Goal: Check status

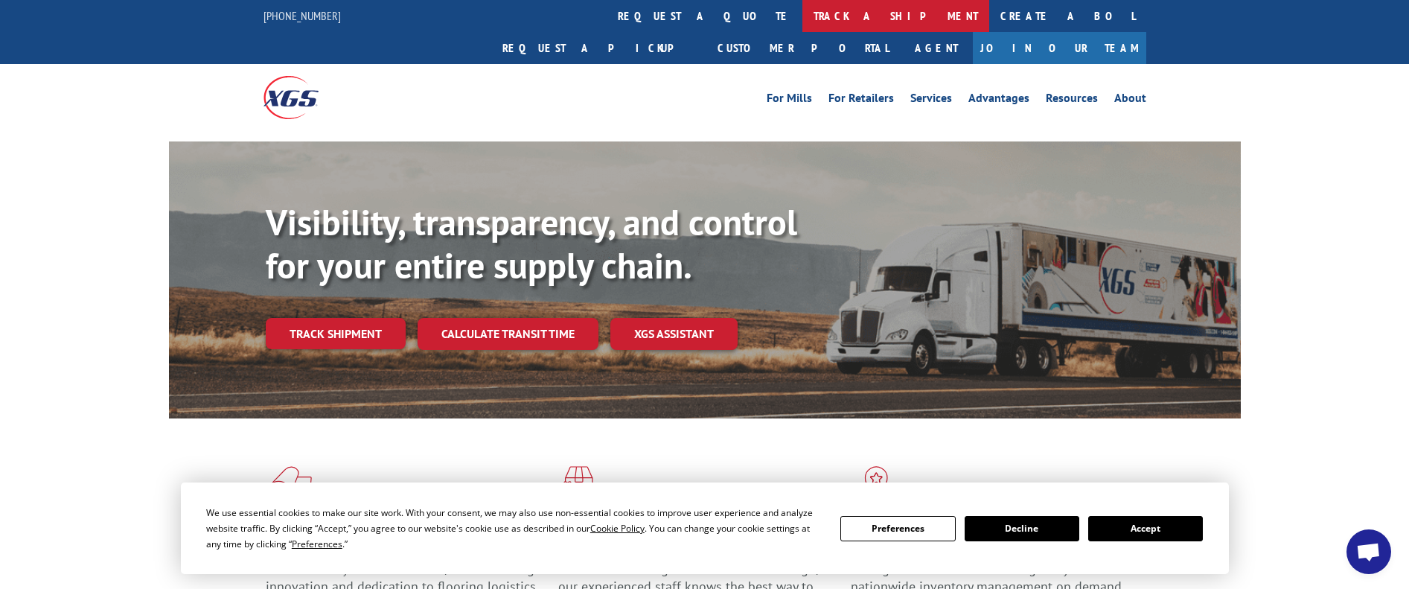
click at [802, 10] on link "track a shipment" at bounding box center [895, 16] width 187 height 32
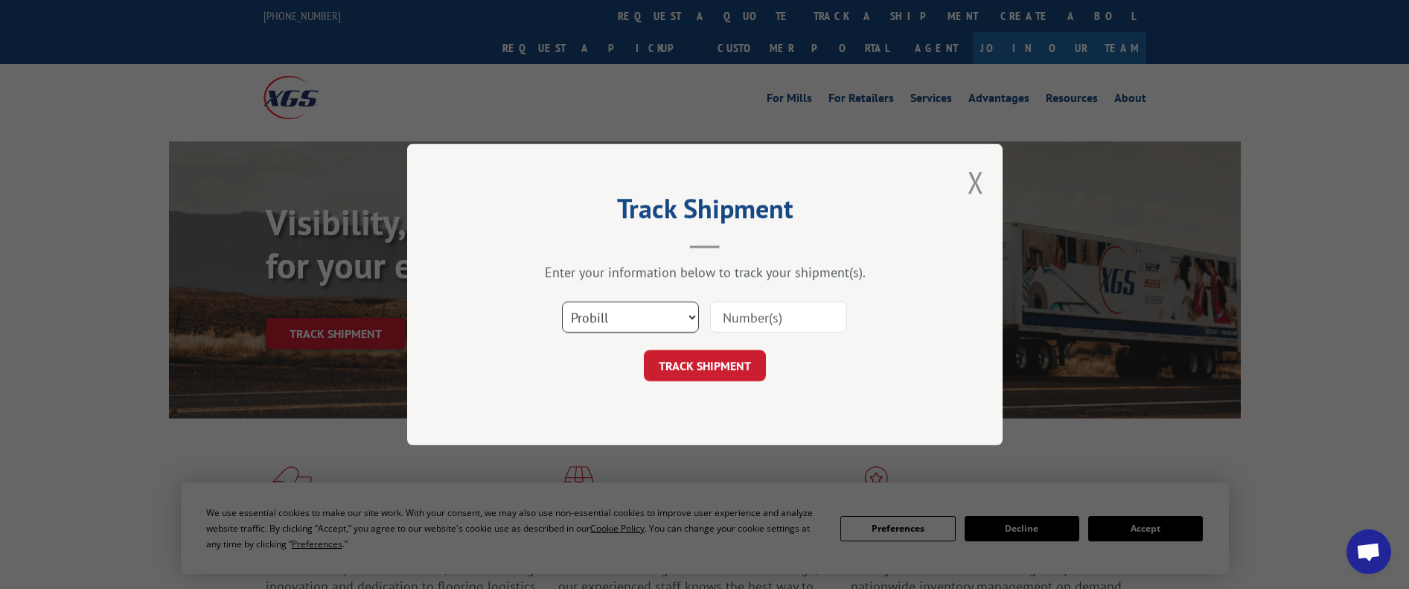
click at [654, 317] on select "Select category... Probill BOL PO" at bounding box center [630, 316] width 137 height 31
select select "bol"
click at [562, 301] on select "Select category... Probill BOL PO" at bounding box center [630, 316] width 137 height 31
click at [763, 296] on div "Select category... Probill BOL PO" at bounding box center [704, 316] width 446 height 49
click at [751, 318] on input at bounding box center [778, 316] width 137 height 31
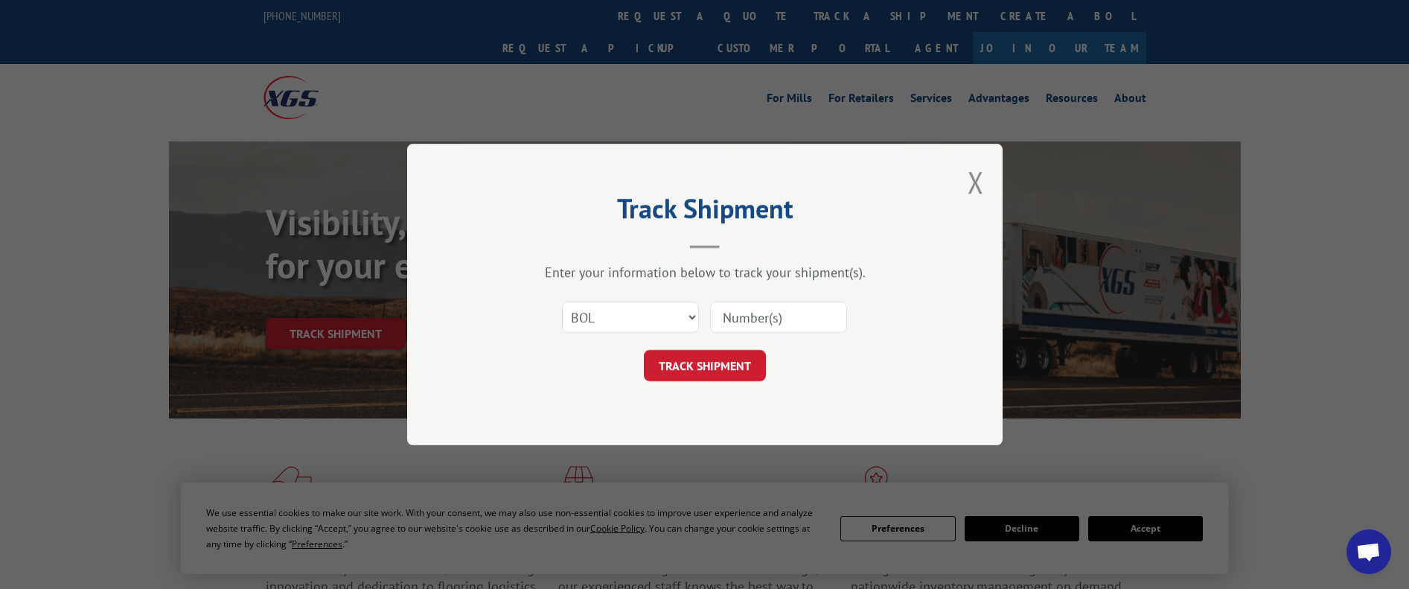
paste input "5254275"
type input "5254275"
click at [719, 368] on button "TRACK SHIPMENT" at bounding box center [705, 365] width 122 height 31
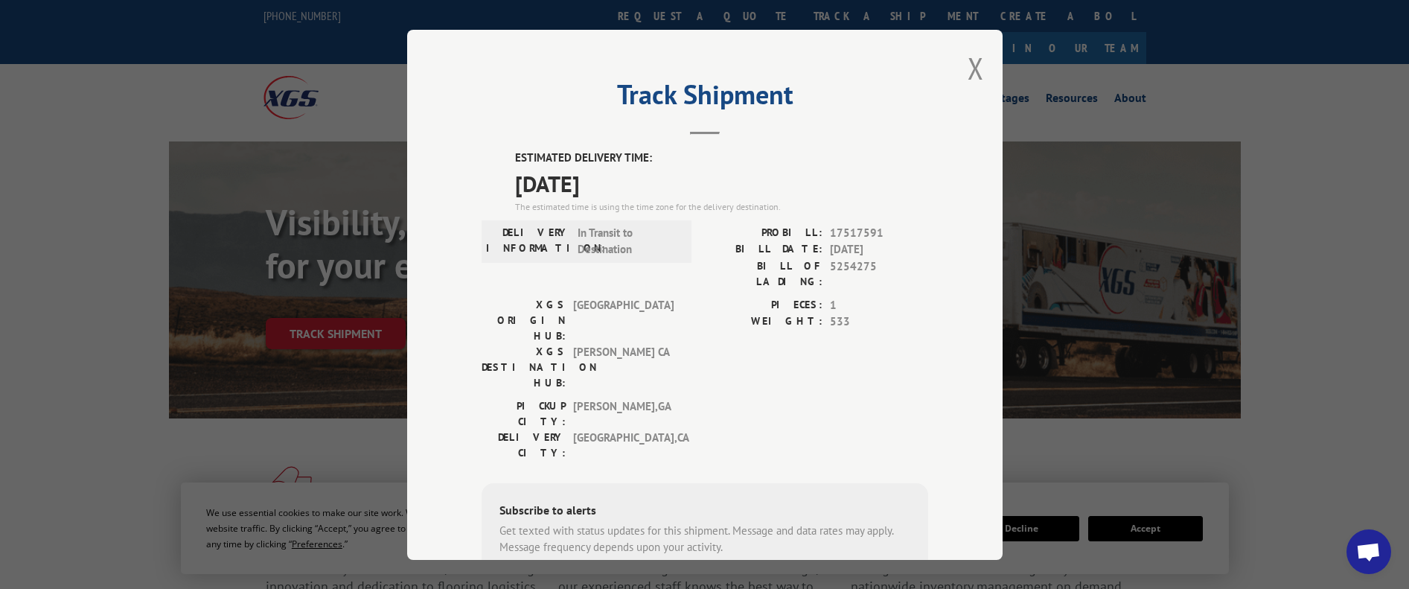
click at [958, 71] on div "Track Shipment ESTIMATED DELIVERY TIME: 09/15/2025 The estimated time is using …" at bounding box center [704, 295] width 595 height 530
click at [967, 65] on button "Close modal" at bounding box center [975, 67] width 16 height 39
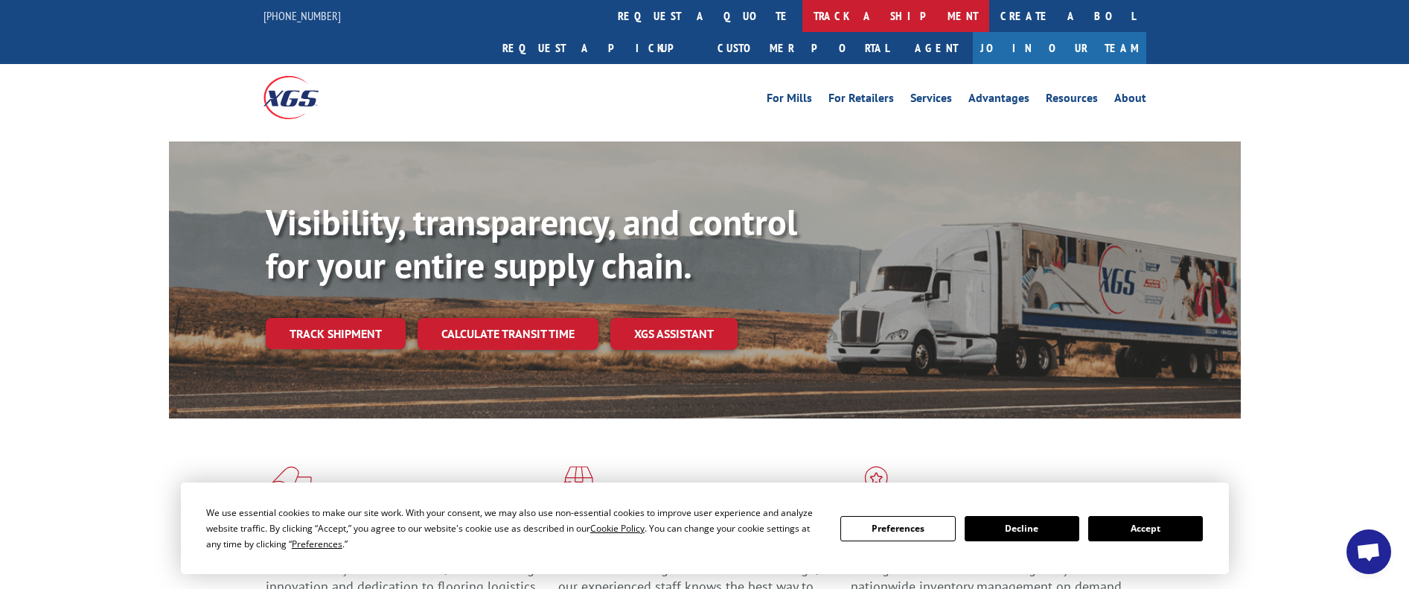
click at [802, 16] on link "track a shipment" at bounding box center [895, 16] width 187 height 32
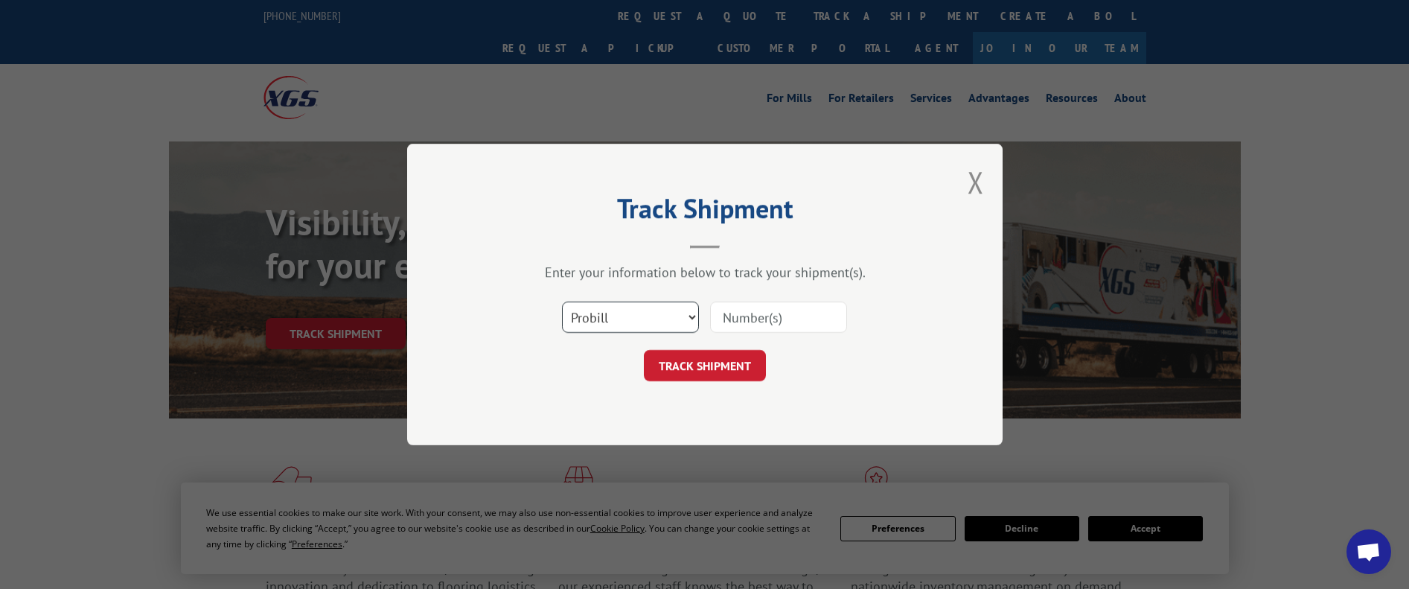
click at [656, 325] on select "Select category... Probill BOL PO" at bounding box center [630, 316] width 137 height 31
select select "bol"
click at [562, 301] on select "Select category... Probill BOL PO" at bounding box center [630, 316] width 137 height 31
click at [750, 308] on input at bounding box center [778, 316] width 137 height 31
paste input "6020341"
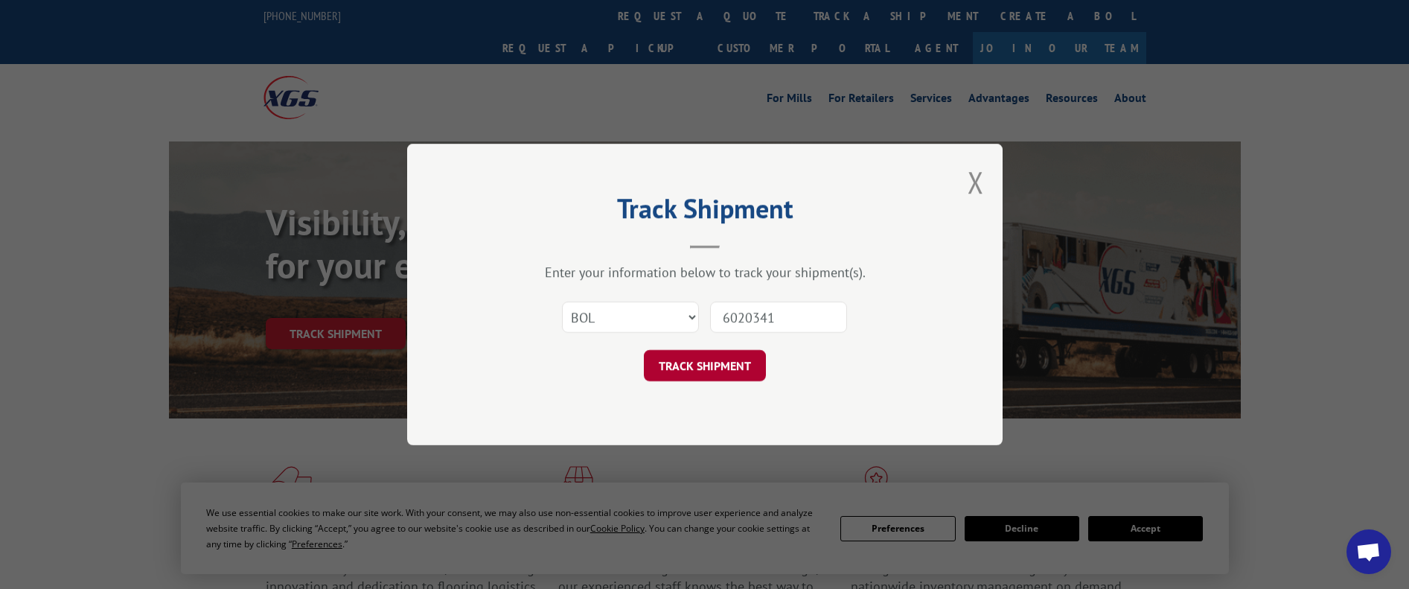
type input "6020341"
click at [731, 369] on button "TRACK SHIPMENT" at bounding box center [705, 365] width 122 height 31
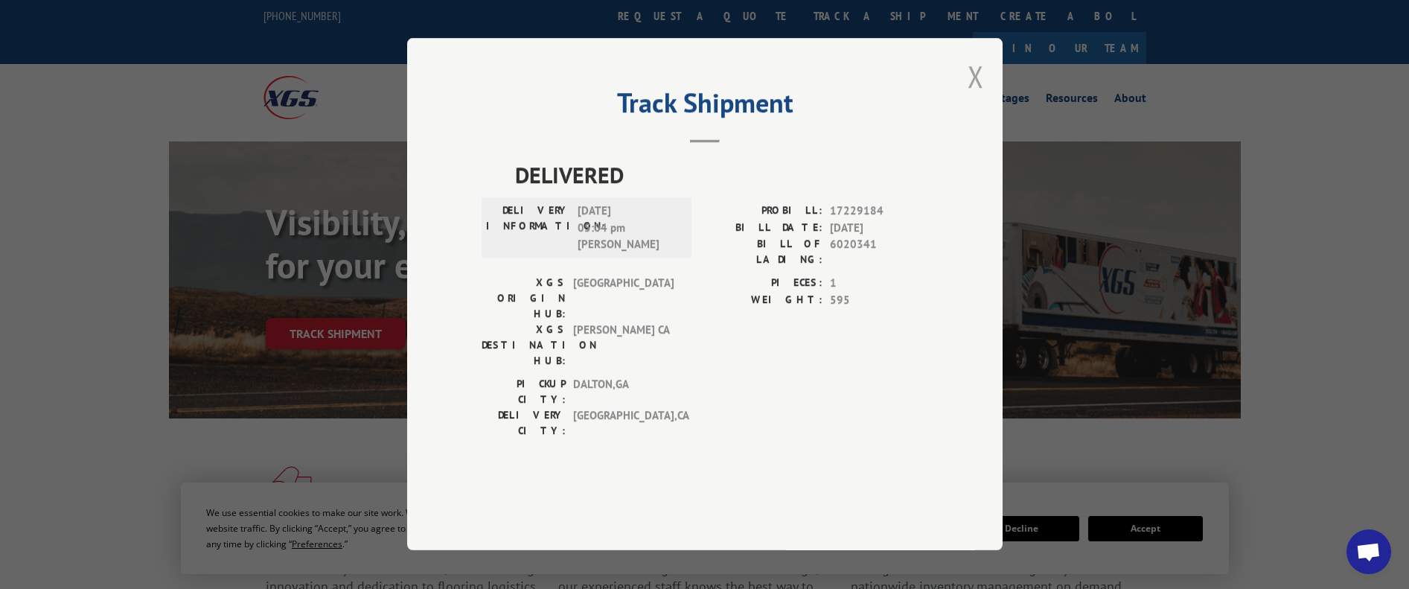
click at [982, 96] on button "Close modal" at bounding box center [975, 76] width 16 height 39
